Goal: Navigation & Orientation: Find specific page/section

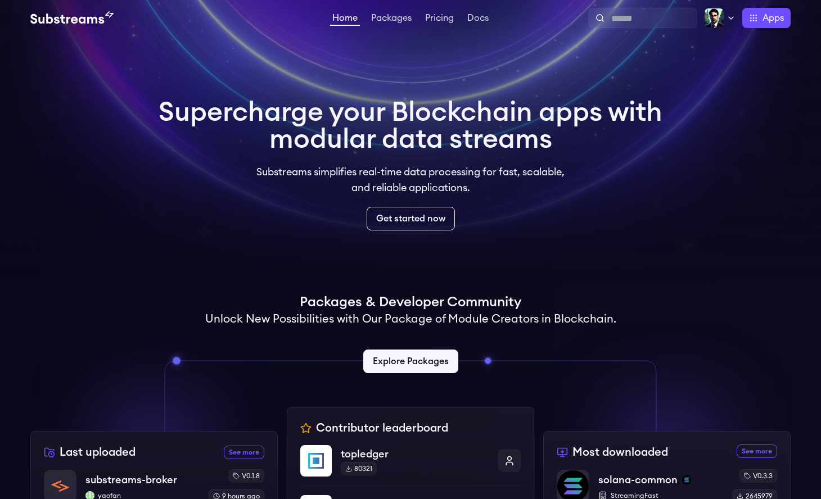
scroll to position [205, 0]
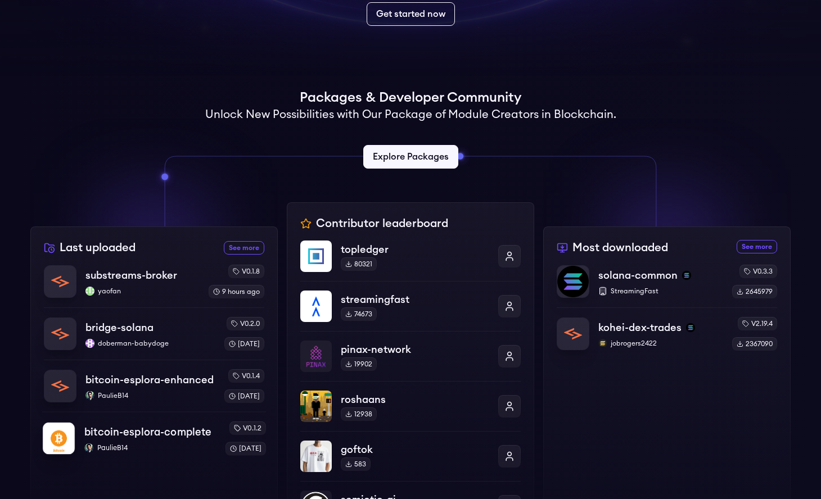
click at [110, 445] on p "PaulieB14" at bounding box center [150, 447] width 132 height 9
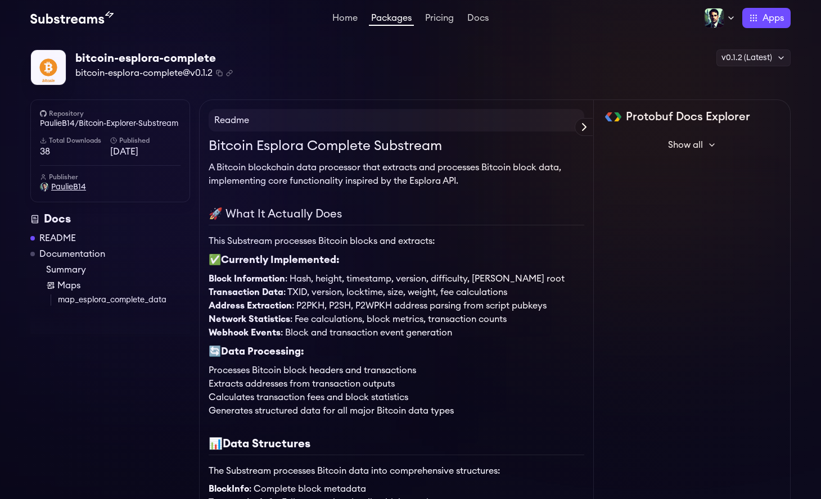
click at [69, 188] on span "PaulieB14" at bounding box center [68, 187] width 35 height 11
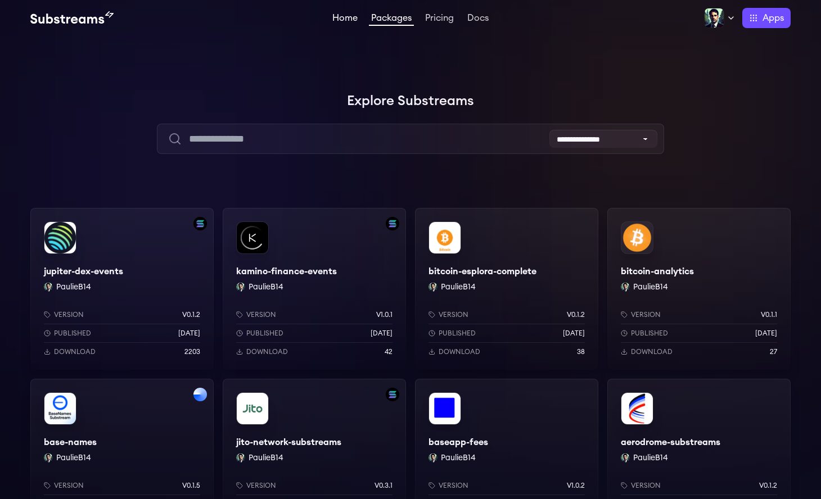
click at [335, 16] on link "Home" at bounding box center [345, 18] width 30 height 11
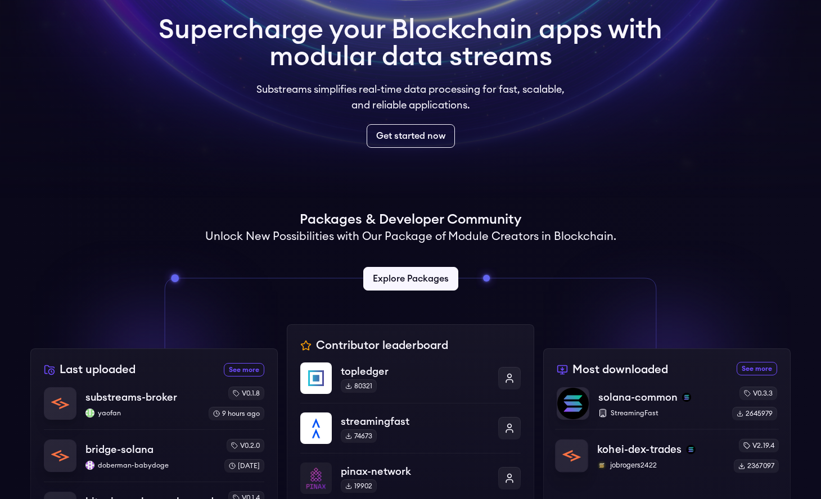
scroll to position [225, 0]
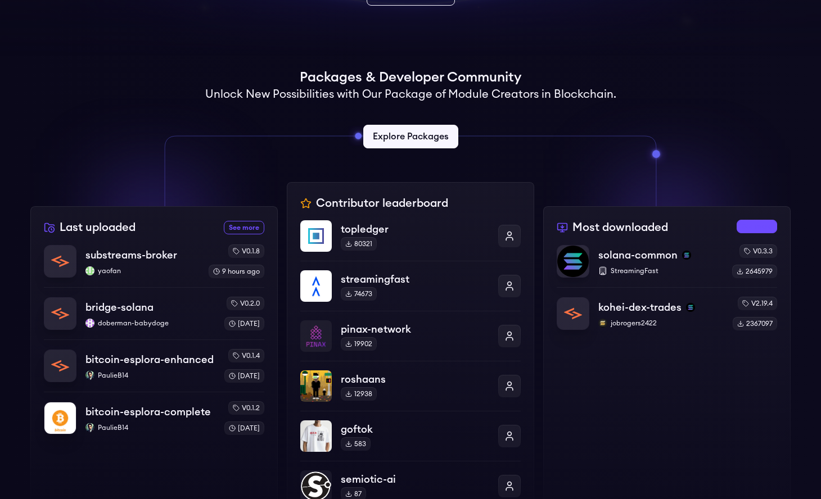
click at [757, 223] on link "See more most downloaded packages" at bounding box center [756, 226] width 40 height 13
